Goal: Communication & Community: Share content

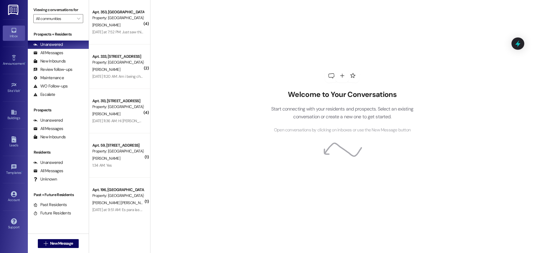
click at [14, 52] on div "Announcement • Send A Text Announcement" at bounding box center [14, 60] width 22 height 27
click at [11, 60] on icon at bounding box center [14, 58] width 6 height 6
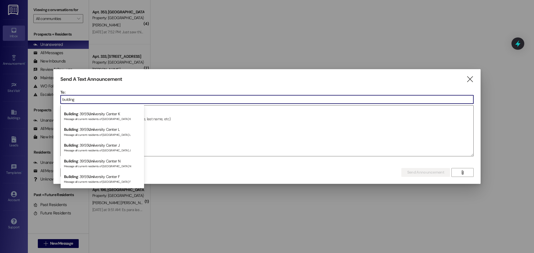
scroll to position [177, 0]
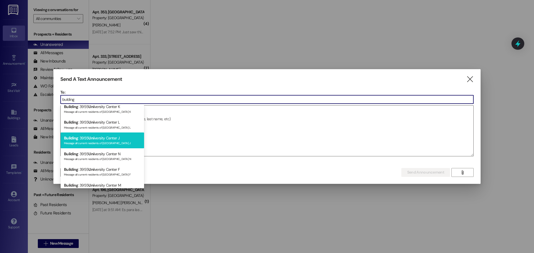
type input "bulding"
click at [84, 138] on div "Building : 3955 Uni versity Center J Message all current residents of [GEOGRAPH…" at bounding box center [102, 141] width 83 height 16
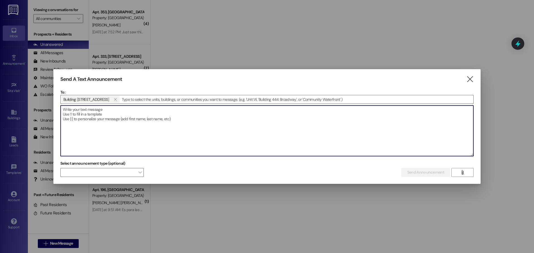
paste textarea "Attention Residents, Please be advised that the water to your building will be …"
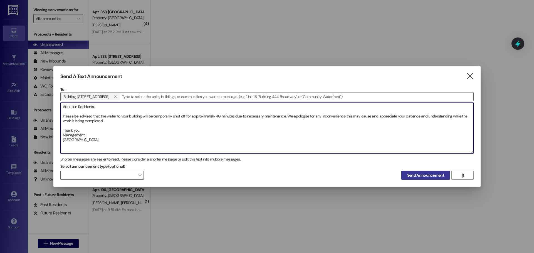
type textarea "Attention Residents, Please be advised that the water to your building will be …"
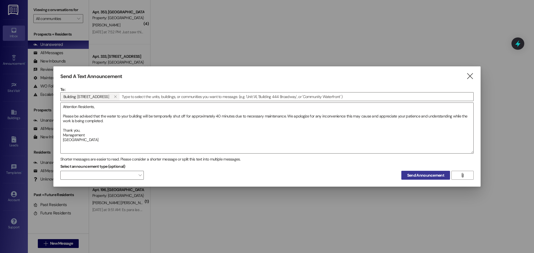
click at [418, 175] on span "Send Announcement" at bounding box center [425, 176] width 37 height 6
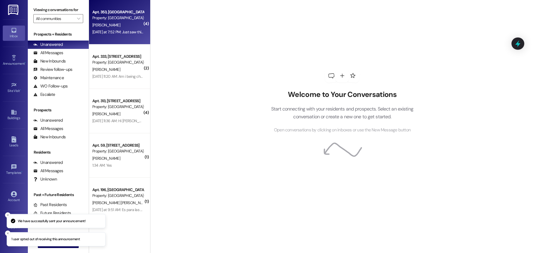
click at [115, 29] on div "[DATE] at 7:52 PM: Just saw this on Neighbors: [URL][DOMAIN_NAME] FYI video sho…" at bounding box center [118, 32] width 53 height 7
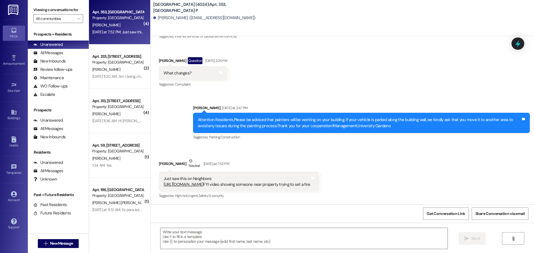
scroll to position [15427, 0]
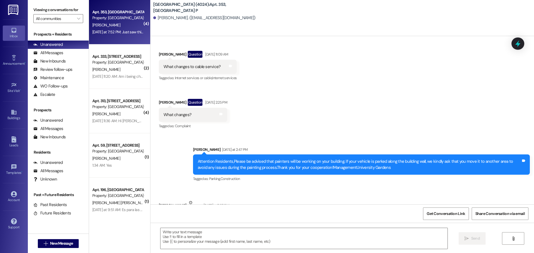
click at [204, 224] on link "[URL][DOMAIN_NAME]" at bounding box center [184, 227] width 40 height 6
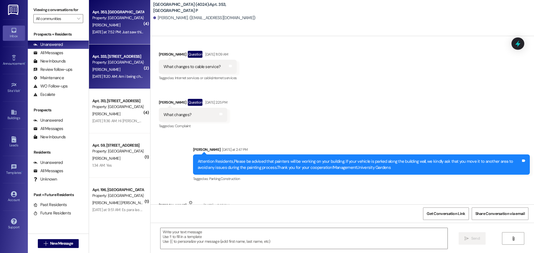
click at [122, 52] on div "Apt. 333, [GEOGRAPHIC_DATA] N Property: [GEOGRAPHIC_DATA] (4024) [PERSON_NAME] …" at bounding box center [119, 66] width 61 height 44
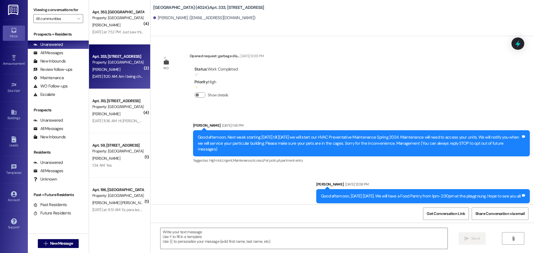
scroll to position [13533, 0]
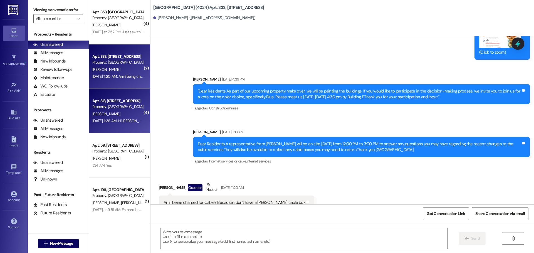
click at [126, 107] on div "Property: [GEOGRAPHIC_DATA] (4024)" at bounding box center [117, 107] width 51 height 6
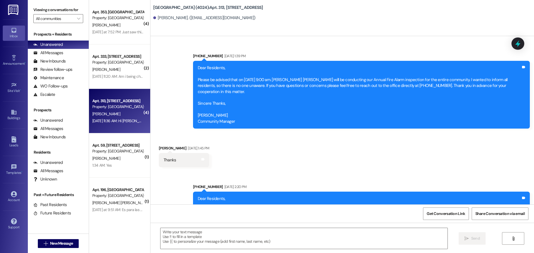
scroll to position [18543, 0]
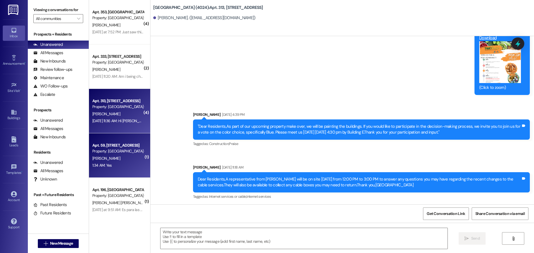
click at [134, 144] on div "Apt. 59, [STREET_ADDRESS]" at bounding box center [117, 146] width 51 height 6
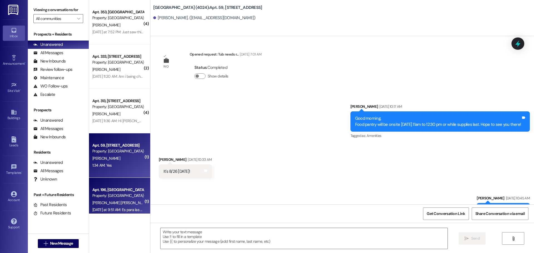
scroll to position [16229, 0]
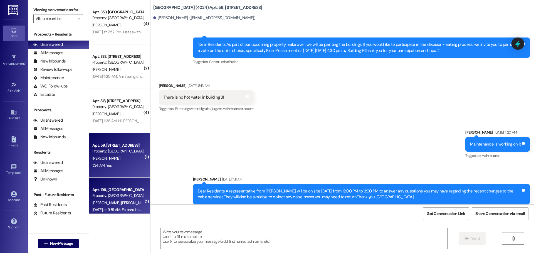
click at [122, 188] on div "Apt. 196, [GEOGRAPHIC_DATA] F" at bounding box center [117, 190] width 51 height 6
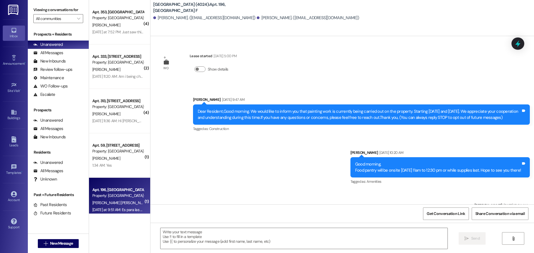
scroll to position [328, 0]
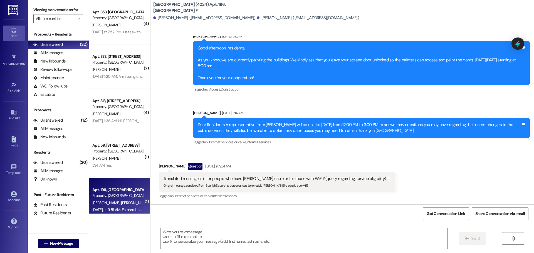
click at [18, 53] on div "Announcement • Send A Text Announcement" at bounding box center [14, 60] width 22 height 27
click at [13, 64] on div "Announcement •" at bounding box center [14, 64] width 28 height 6
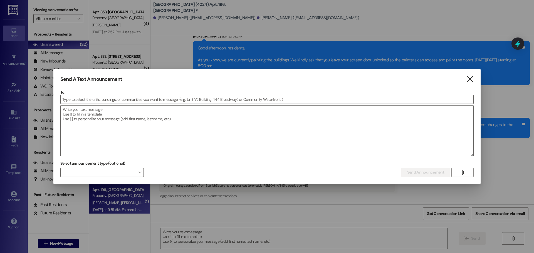
click at [470, 76] on icon "" at bounding box center [470, 79] width 8 height 6
